Goal: Task Accomplishment & Management: Manage account settings

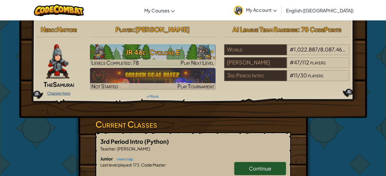
click at [61, 91] on link "Change Hero" at bounding box center [58, 93] width 23 height 5
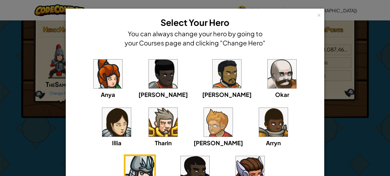
click at [149, 128] on img at bounding box center [163, 122] width 29 height 29
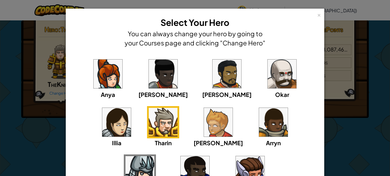
click at [275, 90] on div "Okar" at bounding box center [282, 94] width 14 height 9
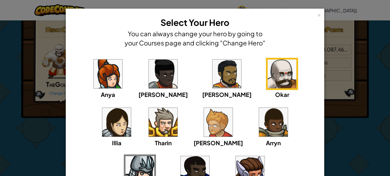
click at [209, 156] on img at bounding box center [195, 170] width 29 height 29
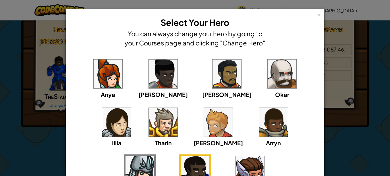
click at [258, 124] on div "Anya [PERSON_NAME] [PERSON_NAME] [PERSON_NAME] Arryn [PERSON_NAME]" at bounding box center [195, 130] width 241 height 145
click at [2, 126] on div "× Select Your Hero You can always change your hero by going to your Courses pag…" at bounding box center [195, 88] width 390 height 176
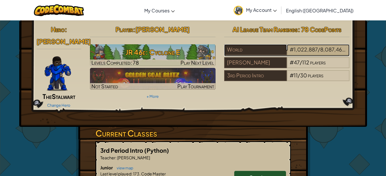
click at [307, 49] on span "1,022,887" at bounding box center [306, 49] width 24 height 7
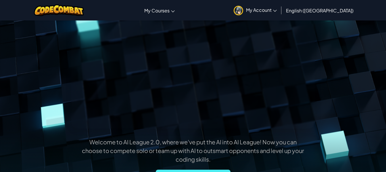
scroll to position [78, 0]
